Goal: Find specific page/section

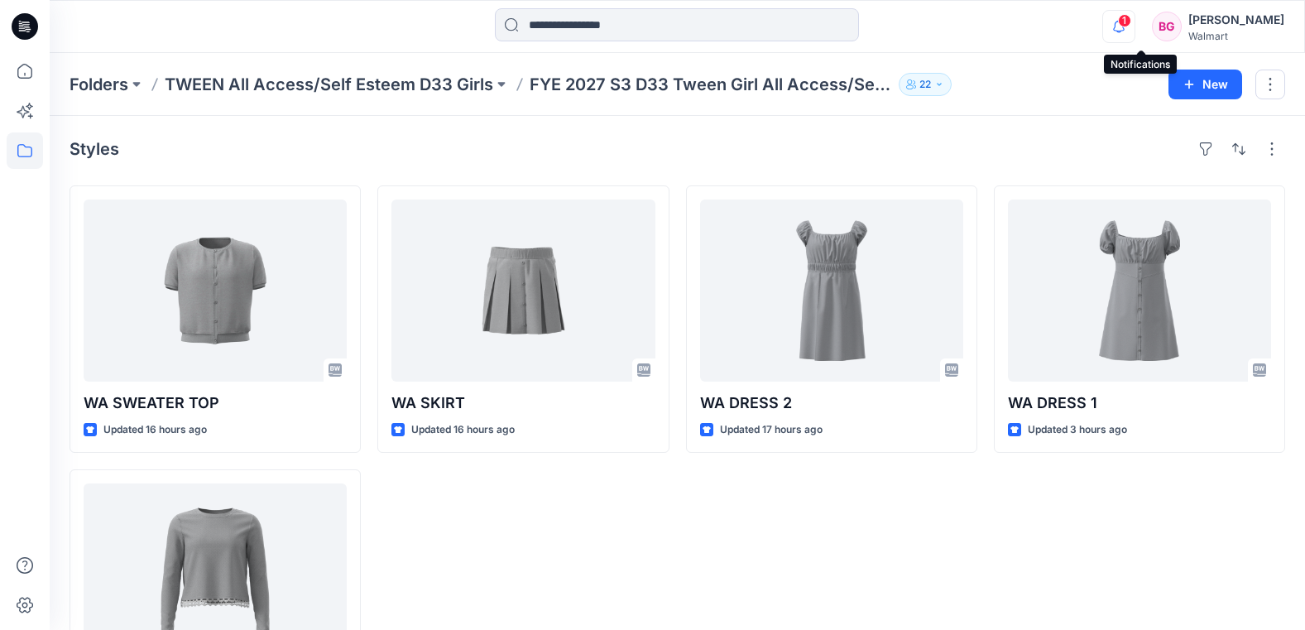
click at [1135, 23] on button "button" at bounding box center [1118, 26] width 33 height 33
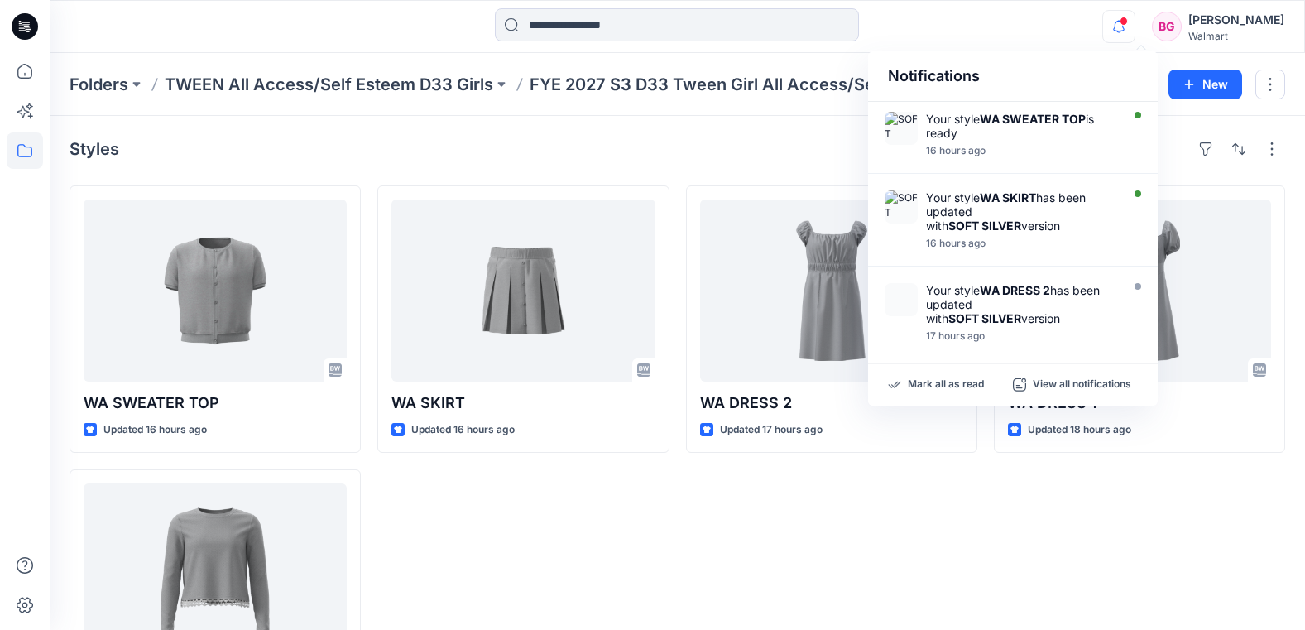
click at [1134, 26] on icon "button" at bounding box center [1118, 26] width 31 height 33
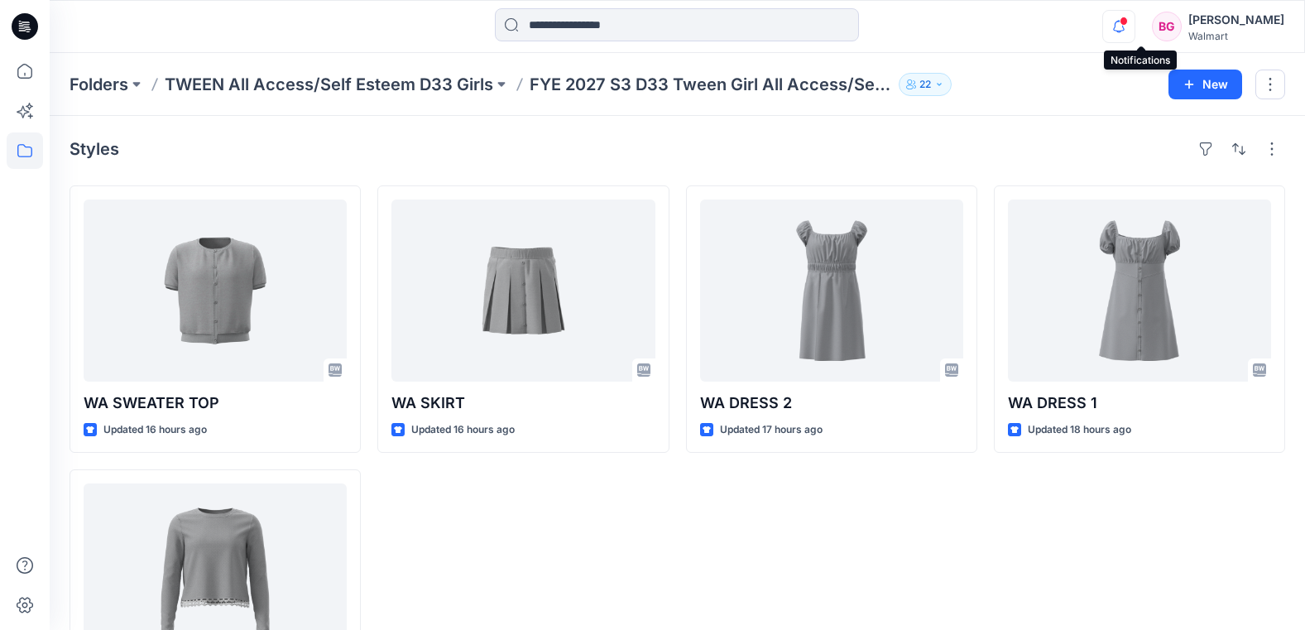
drag, startPoint x: 1135, startPoint y: 20, endPoint x: 1143, endPoint y: 33, distance: 15.6
click at [1134, 20] on icon "button" at bounding box center [1118, 26] width 31 height 33
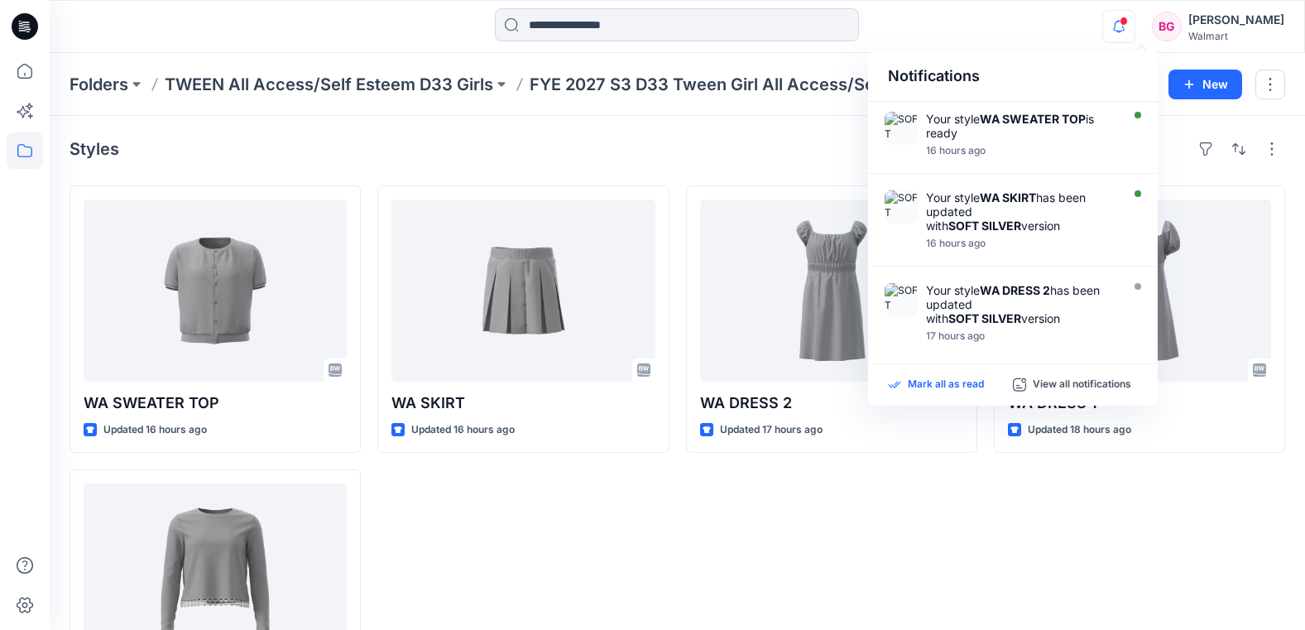
click at [941, 393] on div "Mark all as read View all notifications" at bounding box center [1013, 384] width 290 height 41
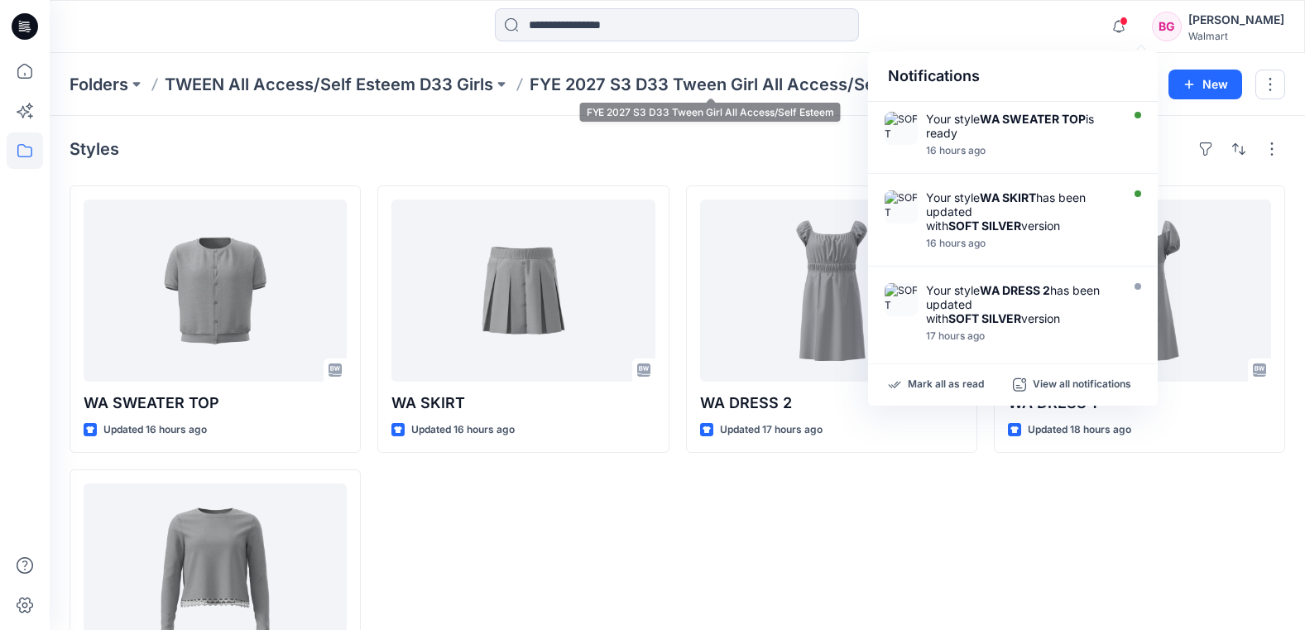
click at [642, 81] on p "FYE 2027 S3 D33 Tween Girl All Access/Self Esteem" at bounding box center [711, 84] width 362 height 23
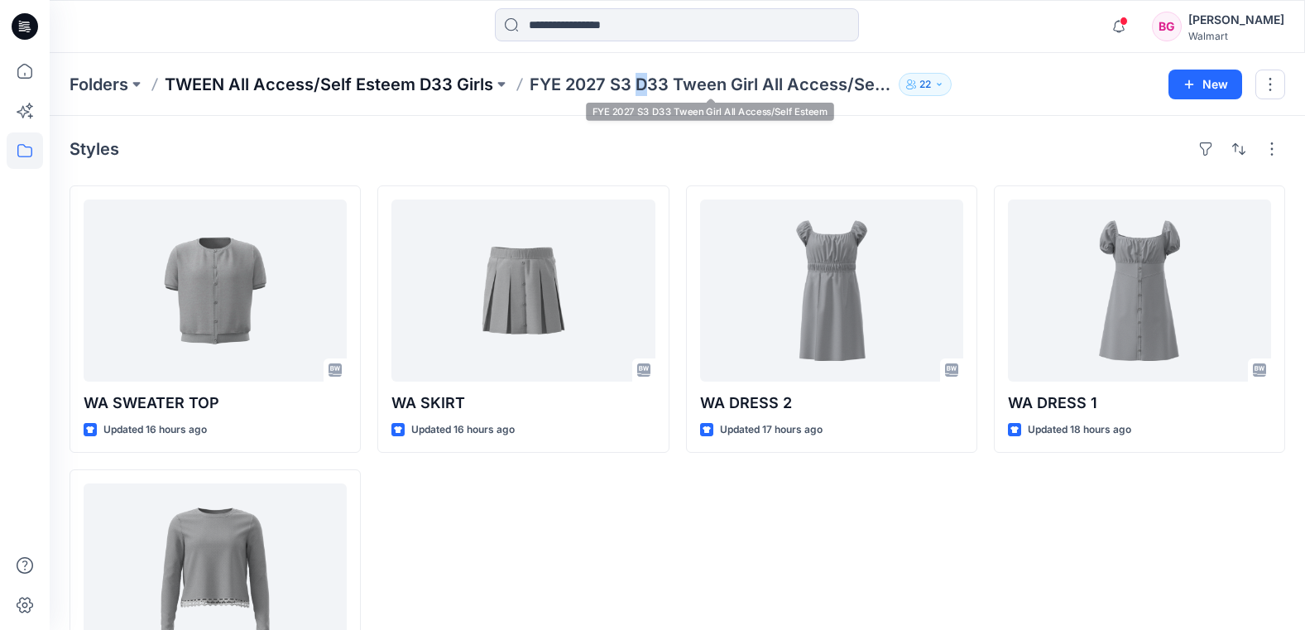
click at [424, 82] on p "TWEEN All Access/Self Esteem D33 Girls" at bounding box center [329, 84] width 328 height 23
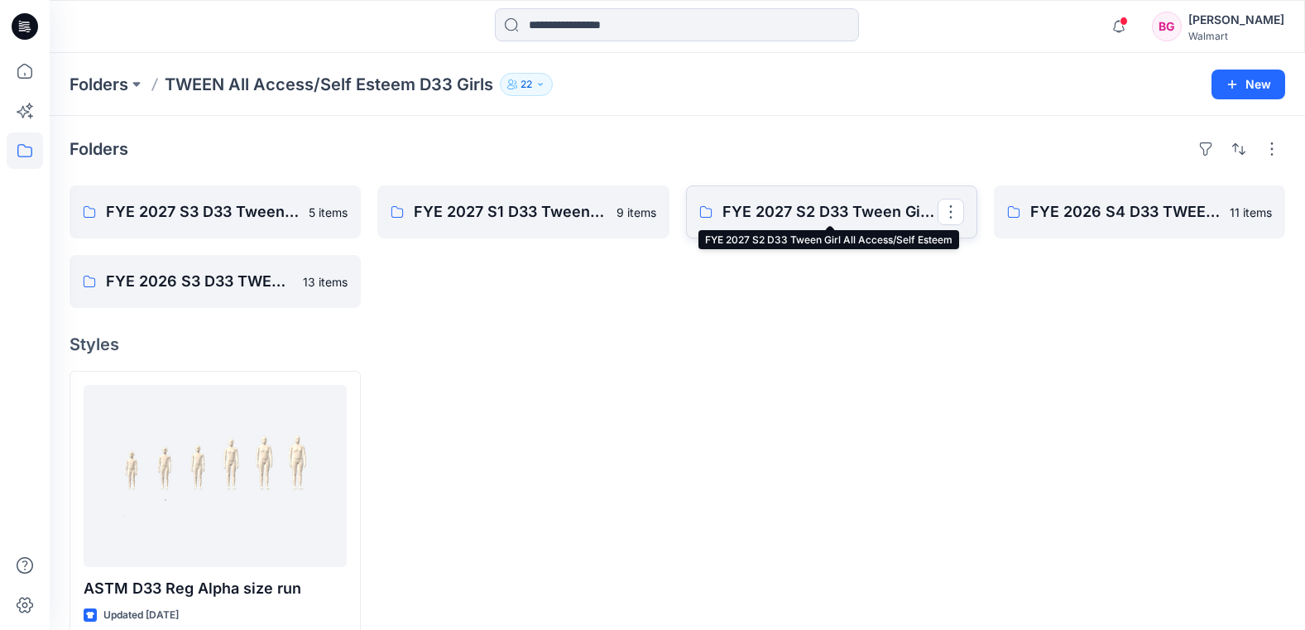
click at [815, 221] on p "FYE 2027 S2 D33 Tween Girl All Access/Self Esteem" at bounding box center [829, 211] width 215 height 23
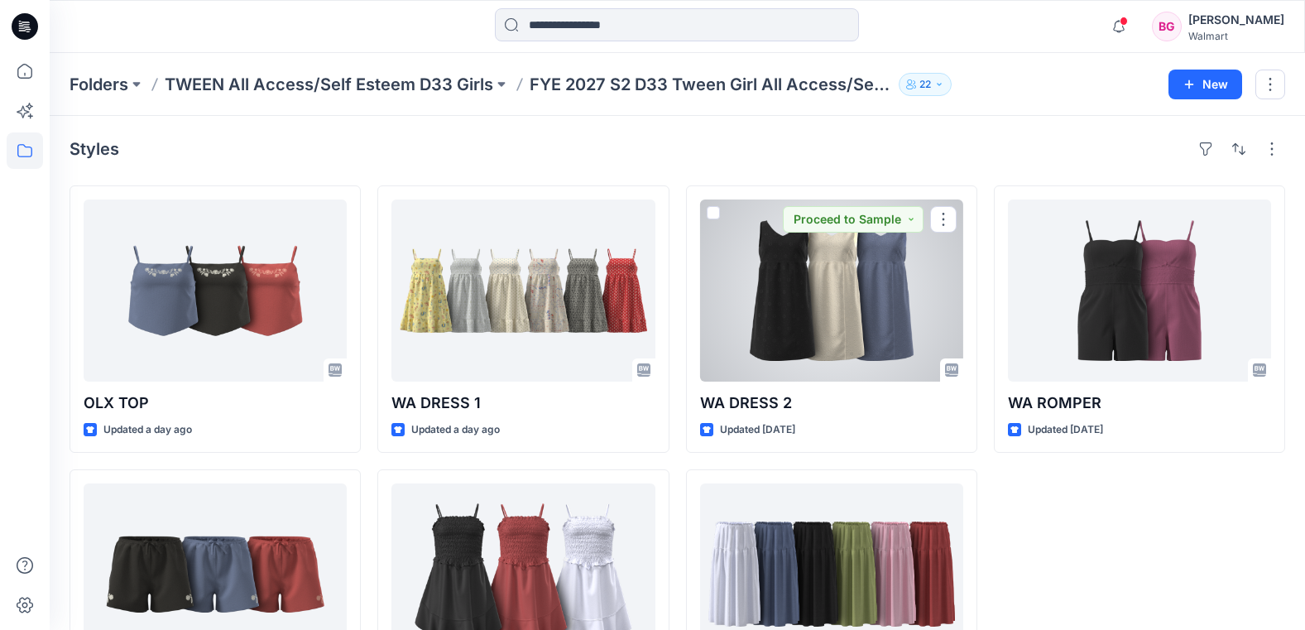
click at [800, 298] on div at bounding box center [831, 290] width 263 height 182
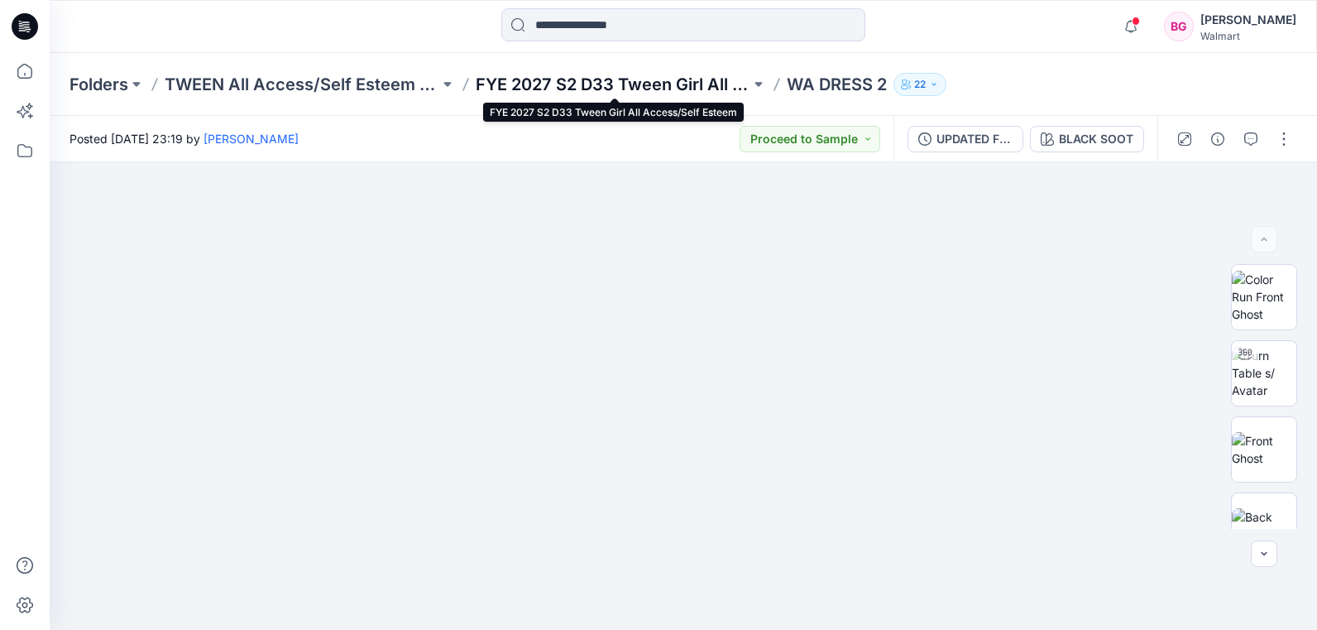
click at [663, 80] on p "FYE 2027 S2 D33 Tween Girl All Access/Self Esteem" at bounding box center [613, 84] width 275 height 23
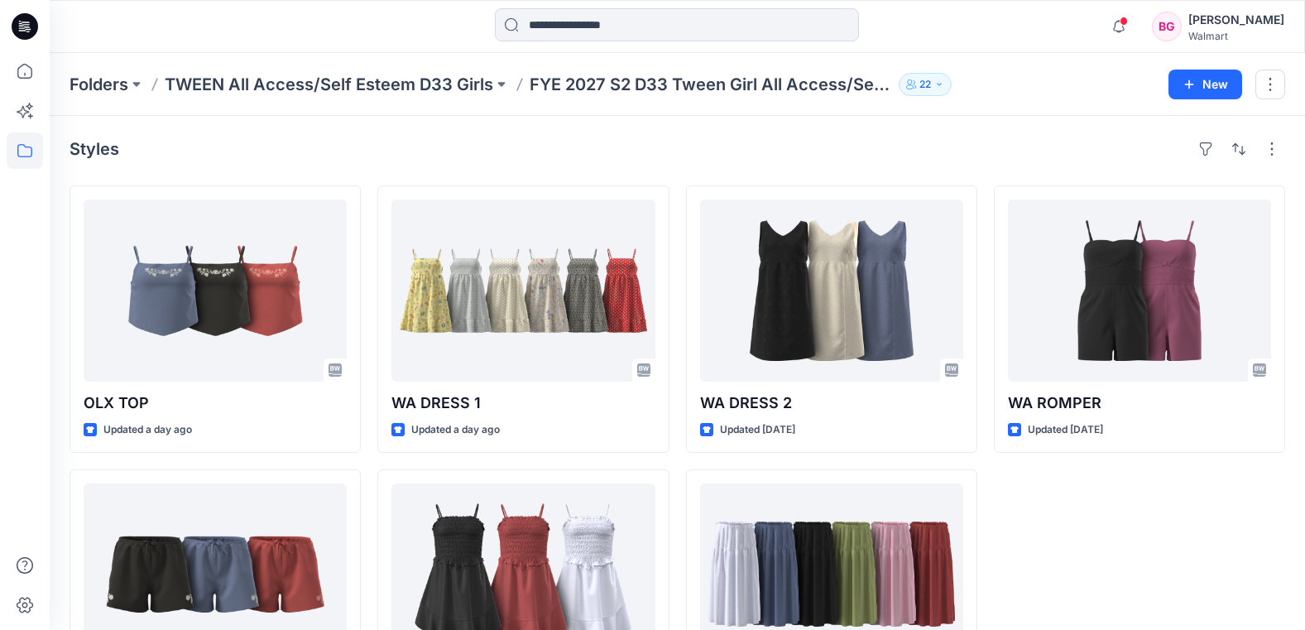
click at [469, 89] on p "TWEEN All Access/Self Esteem D33 Girls" at bounding box center [329, 84] width 328 height 23
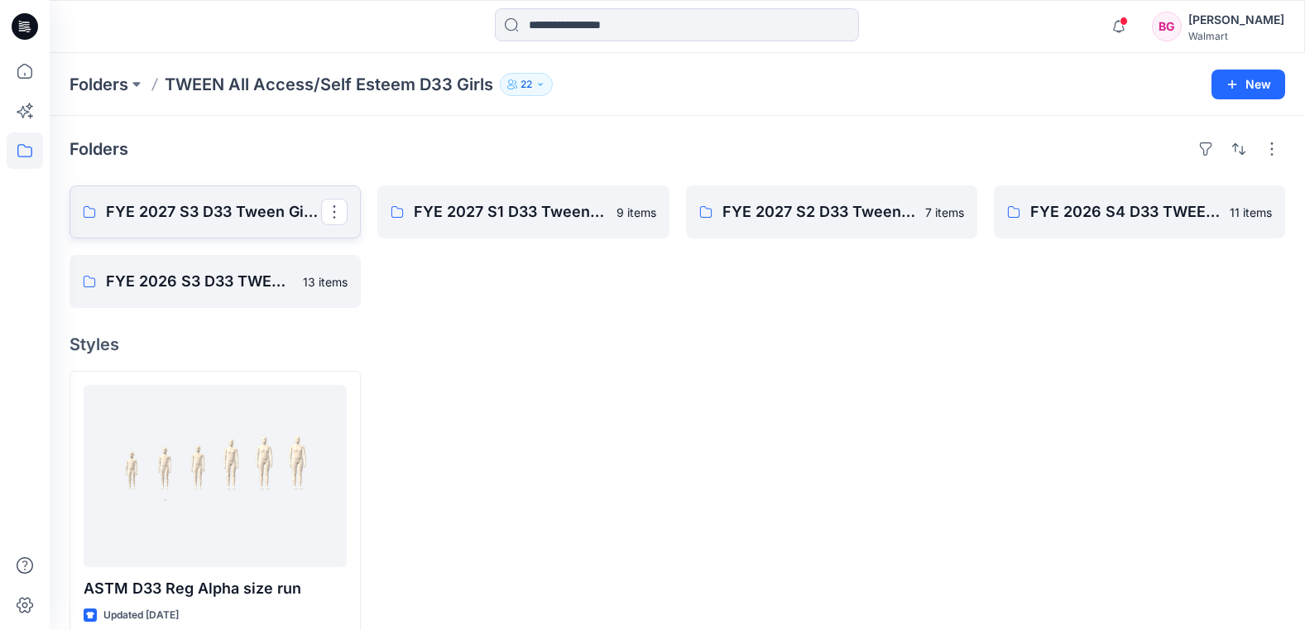
click at [213, 223] on p "FYE 2027 S3 D33 Tween Girl All Access/Self Esteem" at bounding box center [213, 211] width 215 height 23
